Goal: Task Accomplishment & Management: Use online tool/utility

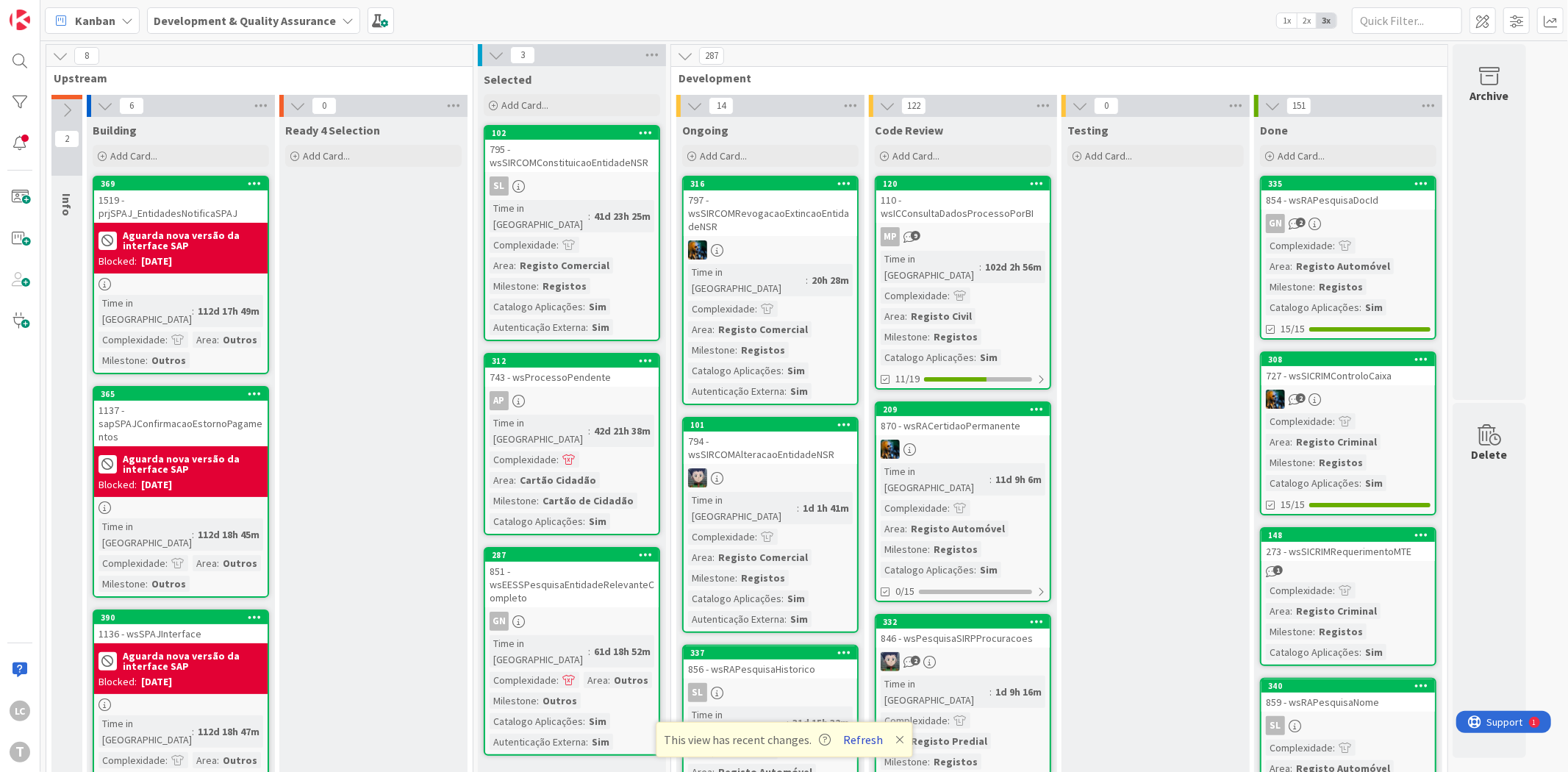
click at [868, 735] on button "Refresh" at bounding box center [863, 739] width 50 height 19
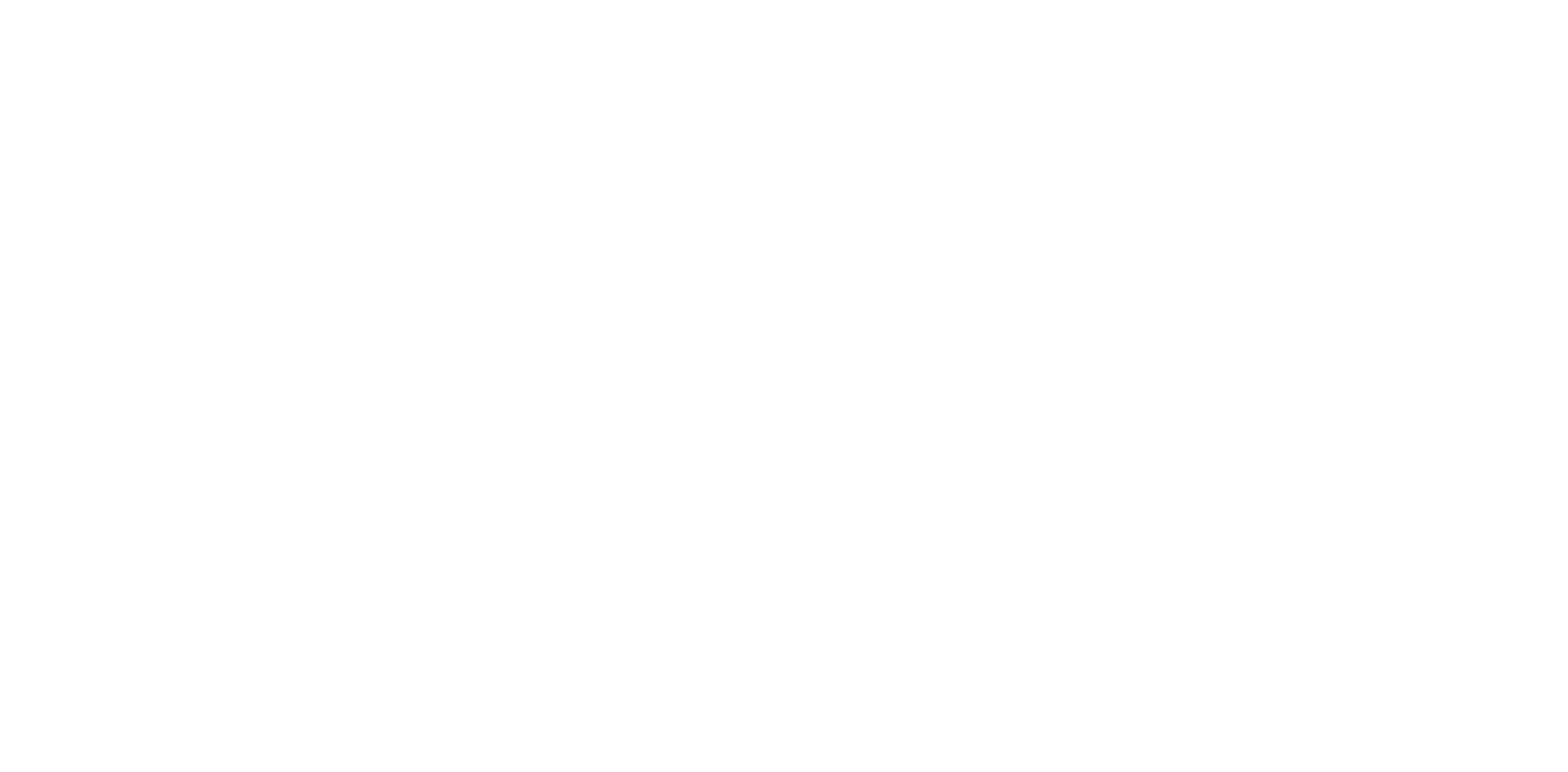
click at [387, 354] on div at bounding box center [784, 386] width 1568 height 772
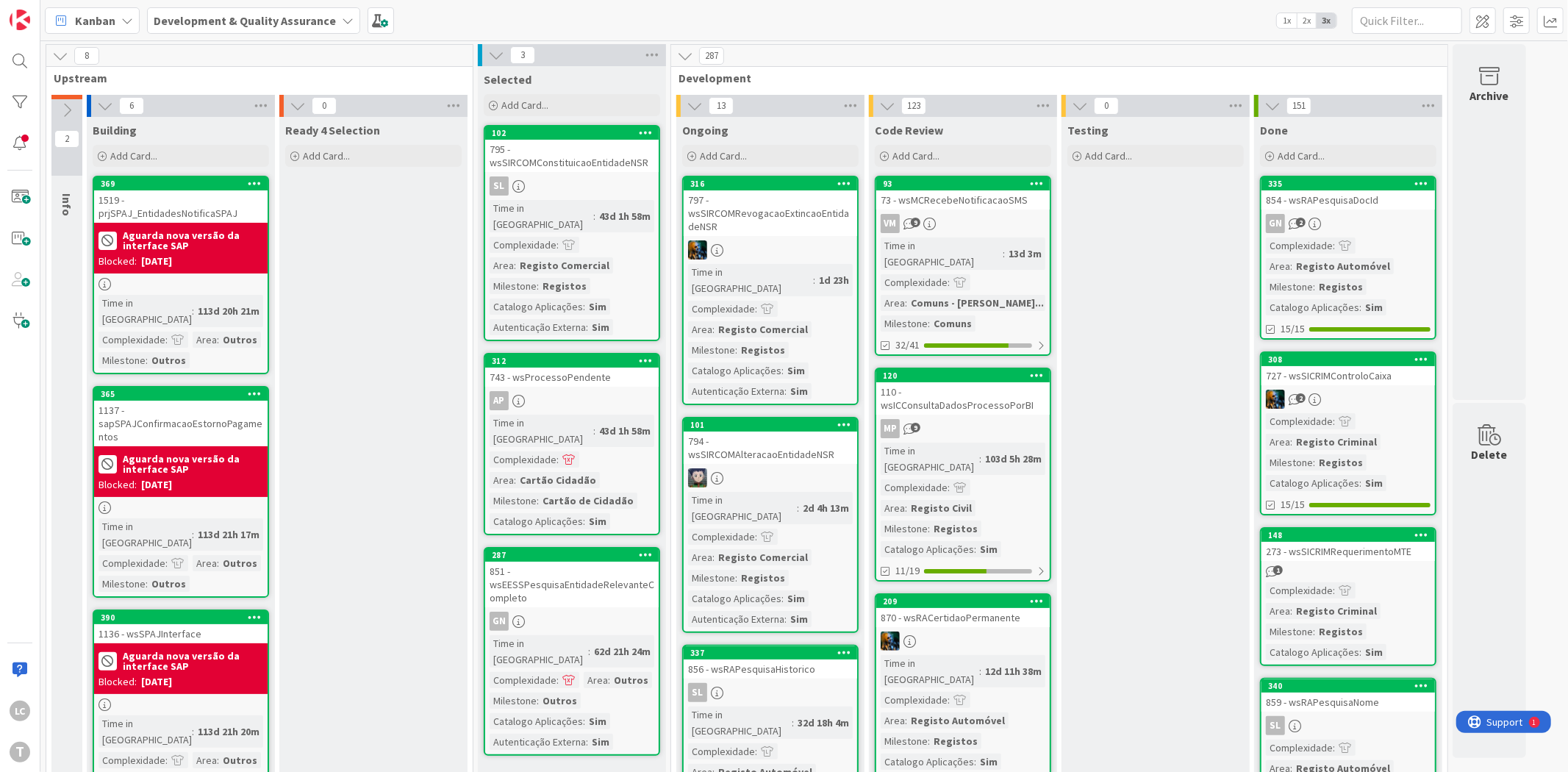
drag, startPoint x: 1125, startPoint y: 615, endPoint x: 1120, endPoint y: 622, distance: 8.6
drag, startPoint x: 1133, startPoint y: 248, endPoint x: 1136, endPoint y: 85, distance: 163.0
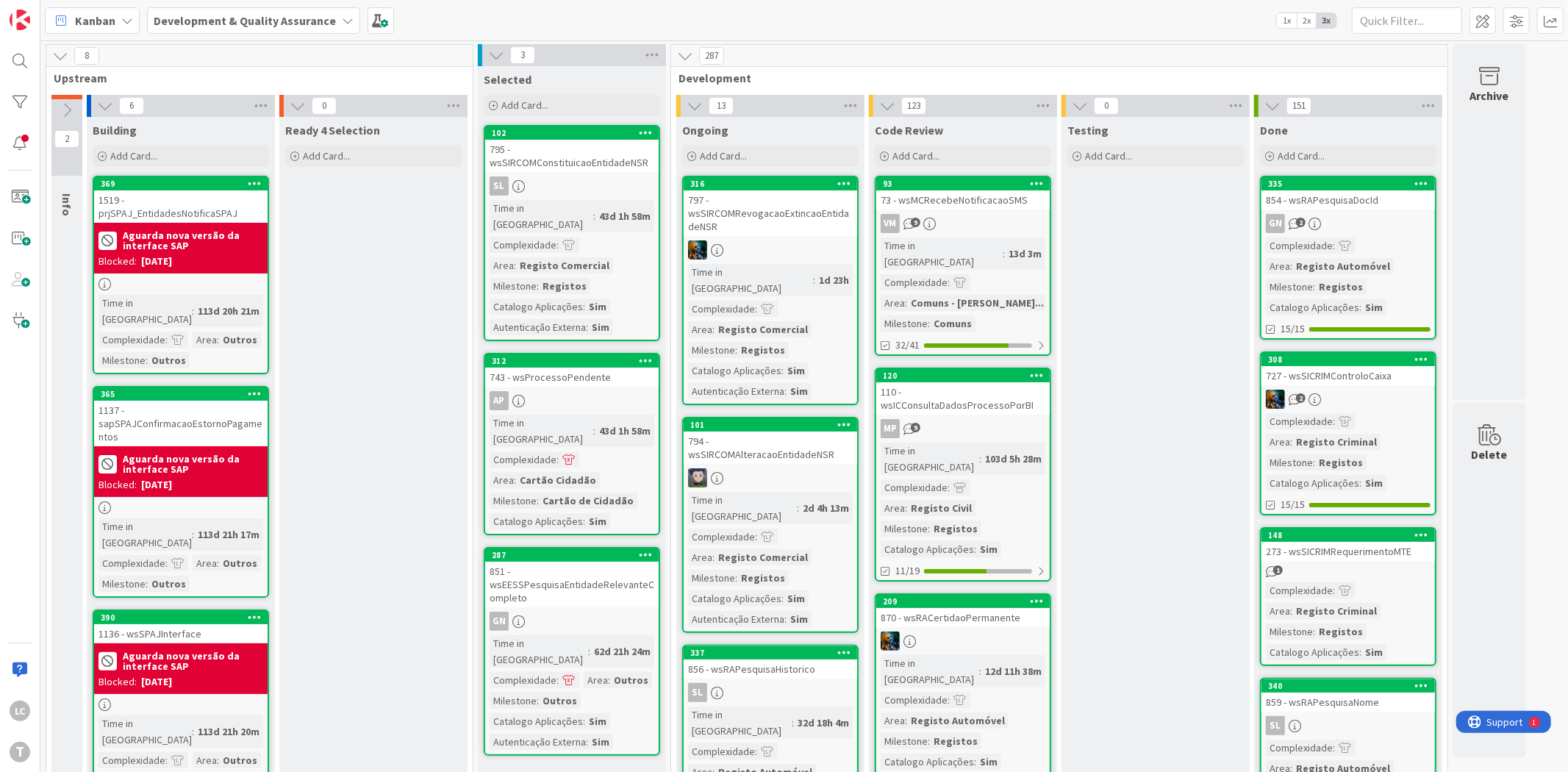
click at [1118, 123] on div "Testing" at bounding box center [1155, 130] width 176 height 14
